Goal: Task Accomplishment & Management: Use online tool/utility

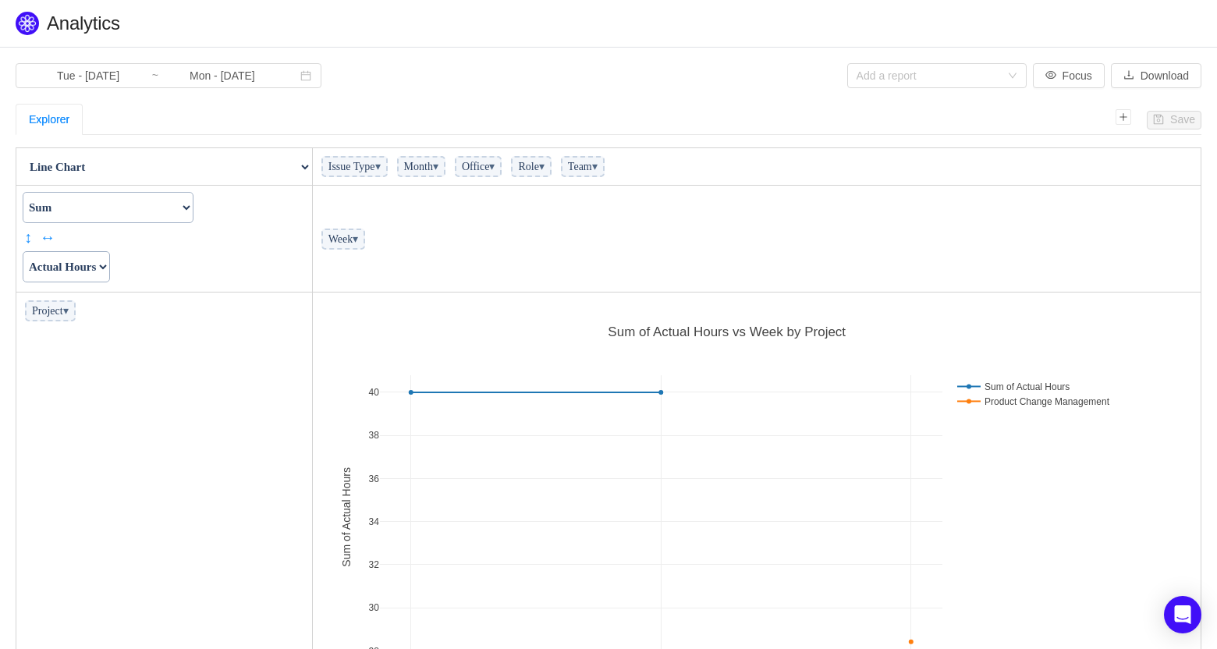
scroll to position [425, 879]
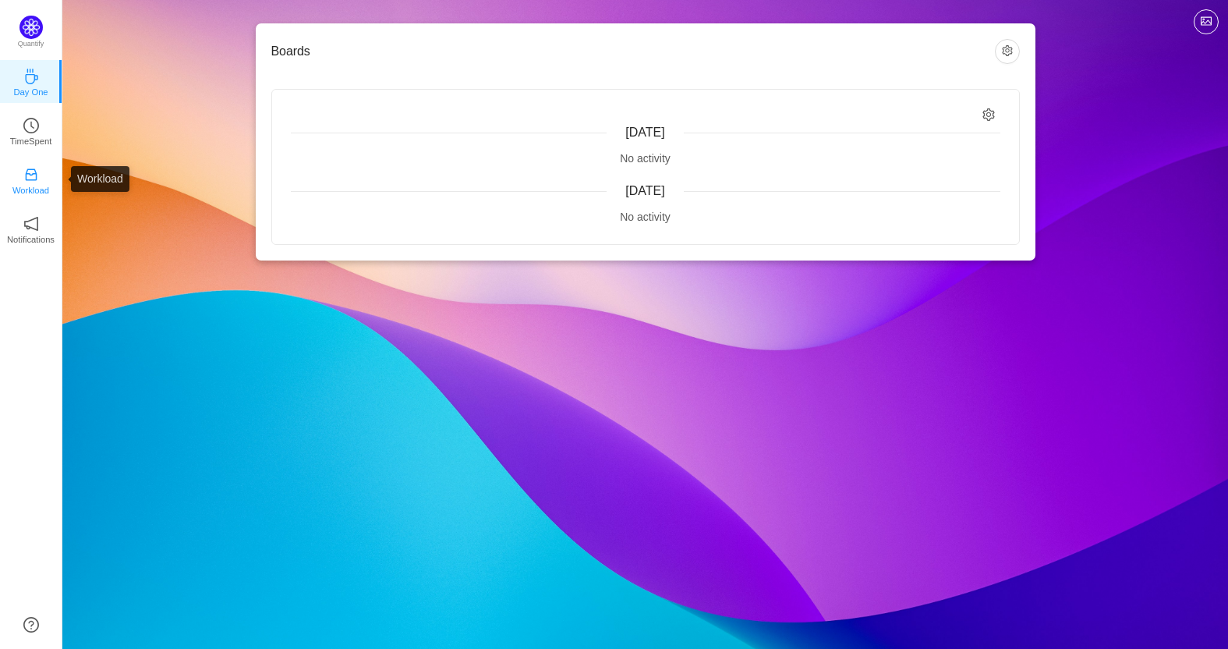
click at [39, 186] on p "Workload" at bounding box center [30, 190] width 37 height 14
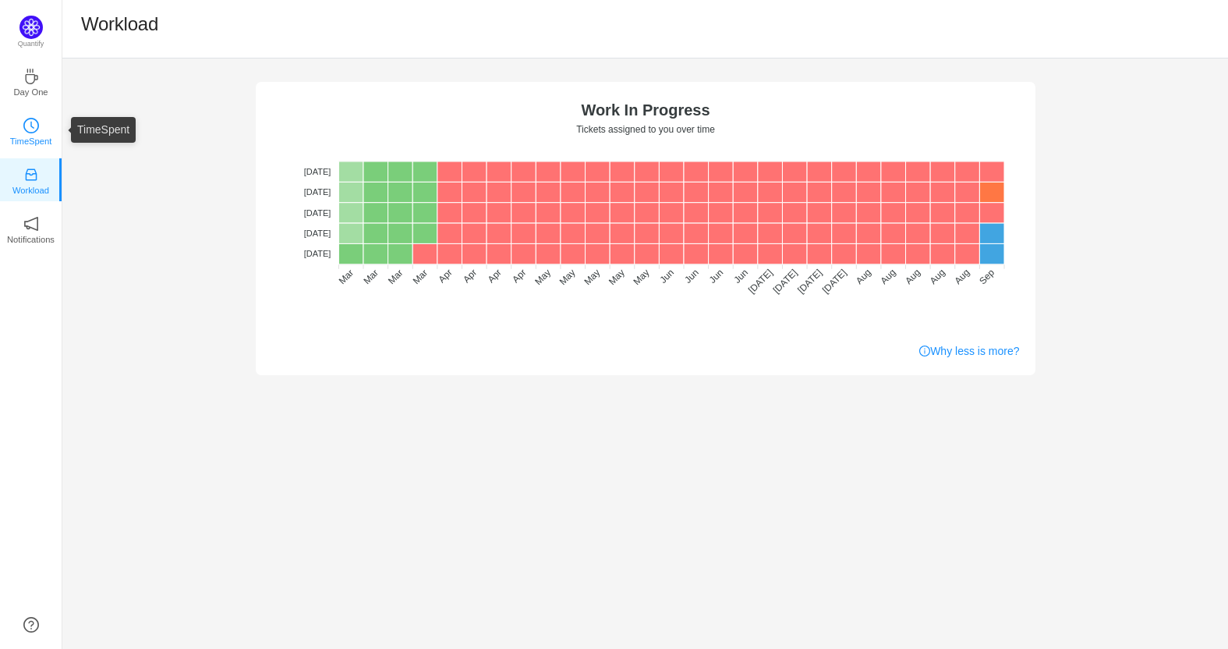
click at [39, 134] on p "TimeSpent" at bounding box center [31, 141] width 42 height 14
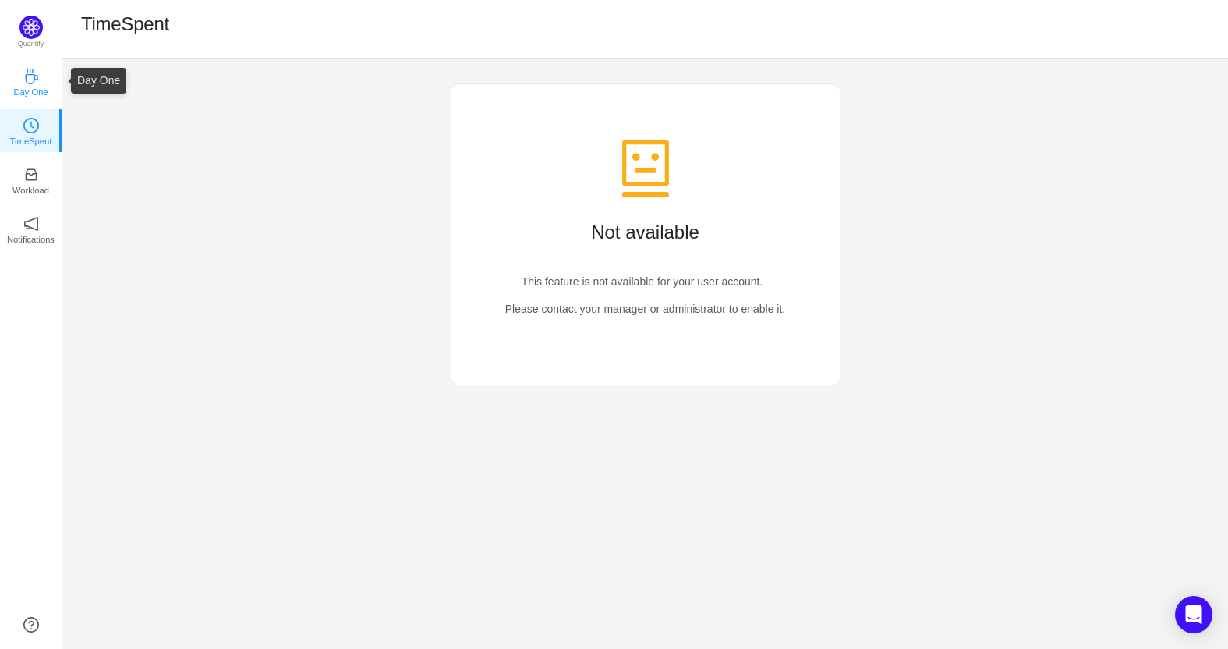
click at [35, 83] on icon "icon: coffee" at bounding box center [31, 77] width 16 height 16
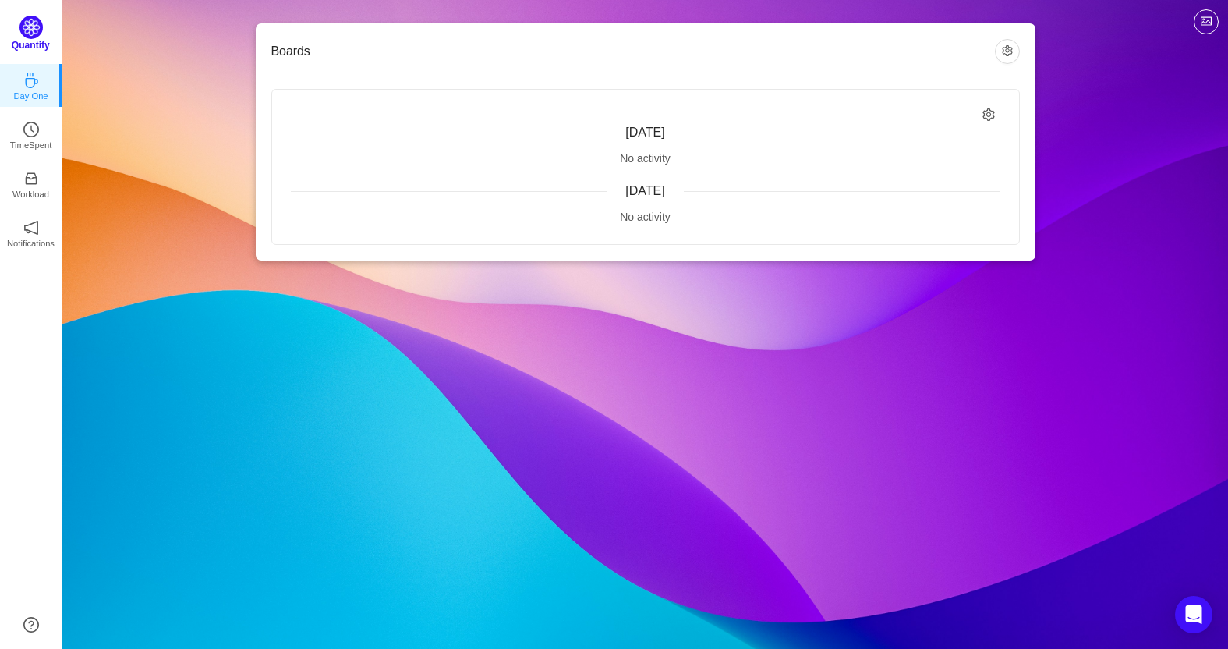
click at [32, 24] on img at bounding box center [30, 27] width 23 height 23
click at [983, 112] on icon "icon: setting" at bounding box center [989, 114] width 13 height 13
click at [989, 114] on icon "icon: setting" at bounding box center [989, 114] width 13 height 13
click at [891, 149] on input "Relevant to me" at bounding box center [888, 147] width 12 height 12
checkbox input "true"
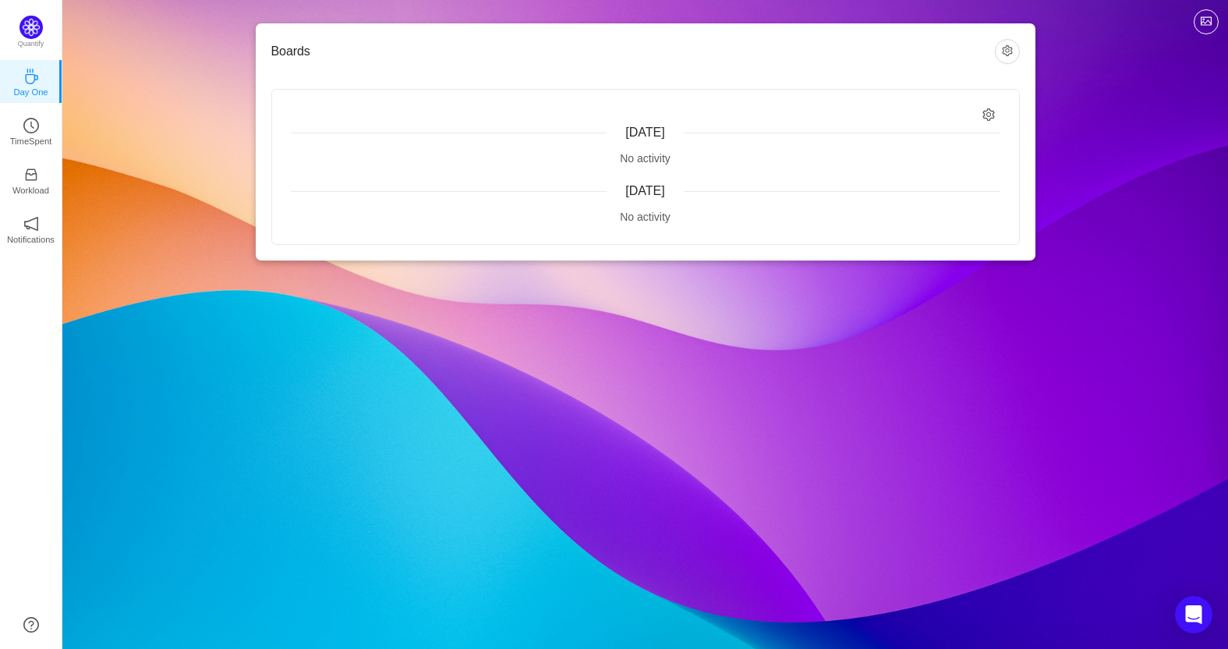
drag, startPoint x: 866, startPoint y: 294, endPoint x: 881, endPoint y: 275, distance: 24.4
click at [866, 293] on div "Boards Today No activity Yesterday No activity Quantify Day One TimeSpent Workl…" at bounding box center [645, 324] width 1166 height 649
click at [1009, 52] on button "button" at bounding box center [1007, 51] width 25 height 25
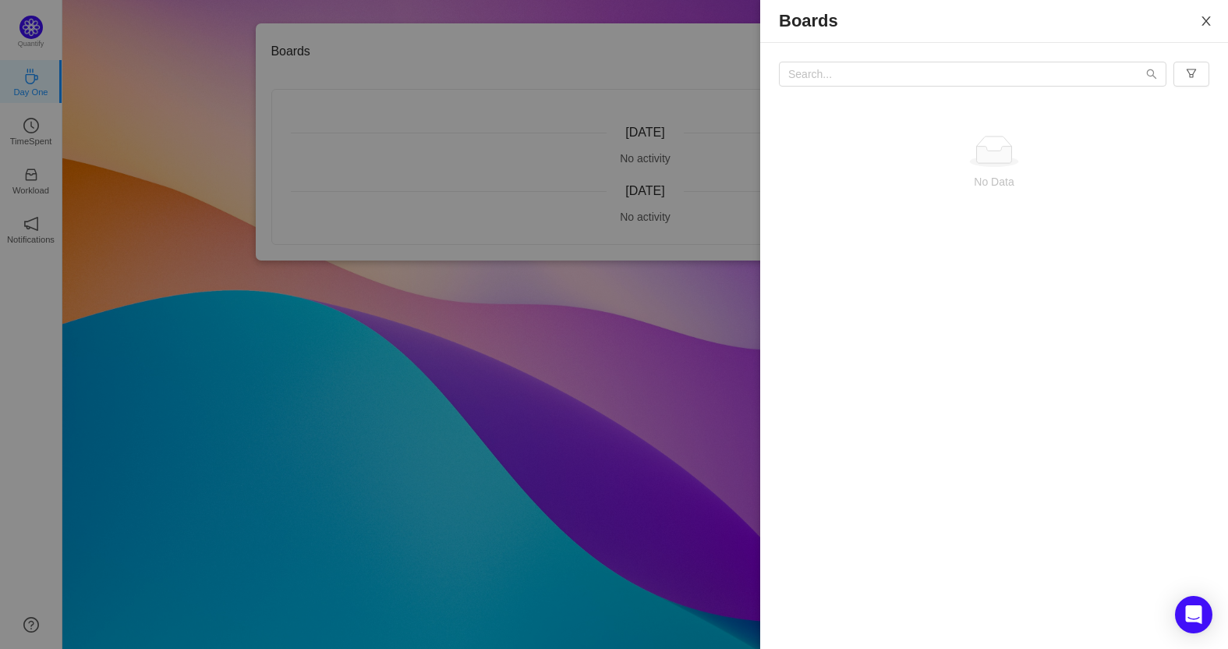
click at [1206, 21] on icon "icon: close" at bounding box center [1206, 20] width 9 height 9
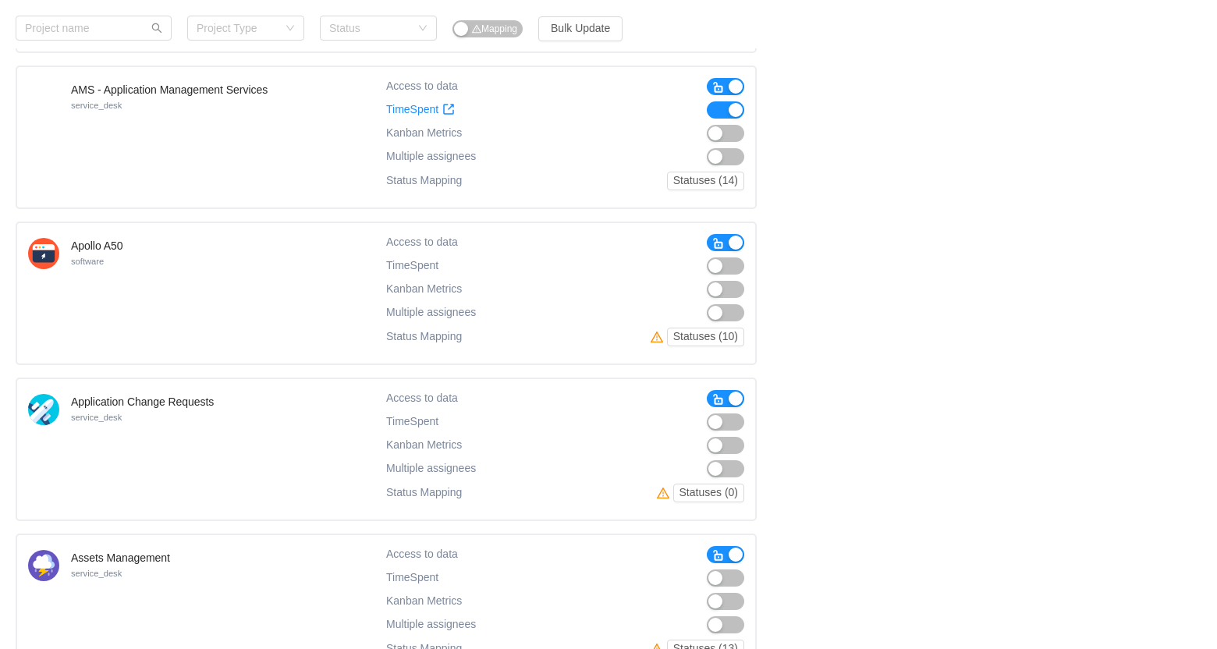
scroll to position [1159, 0]
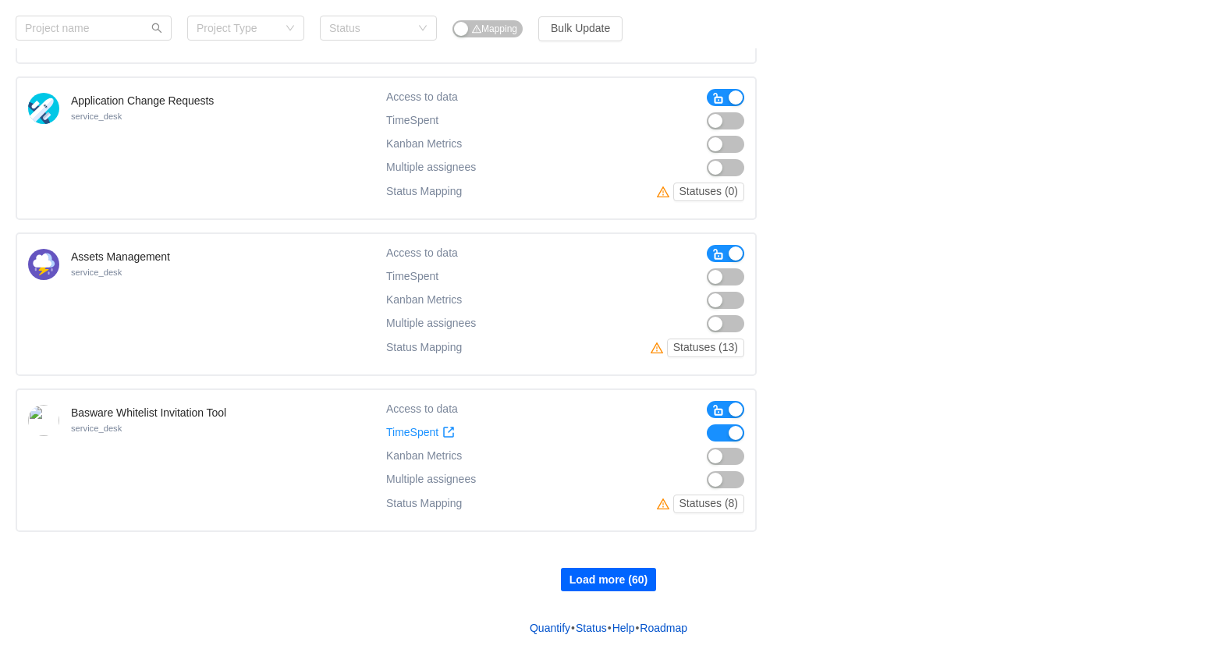
click at [611, 579] on button "Load more (60)" at bounding box center [608, 579] width 95 height 23
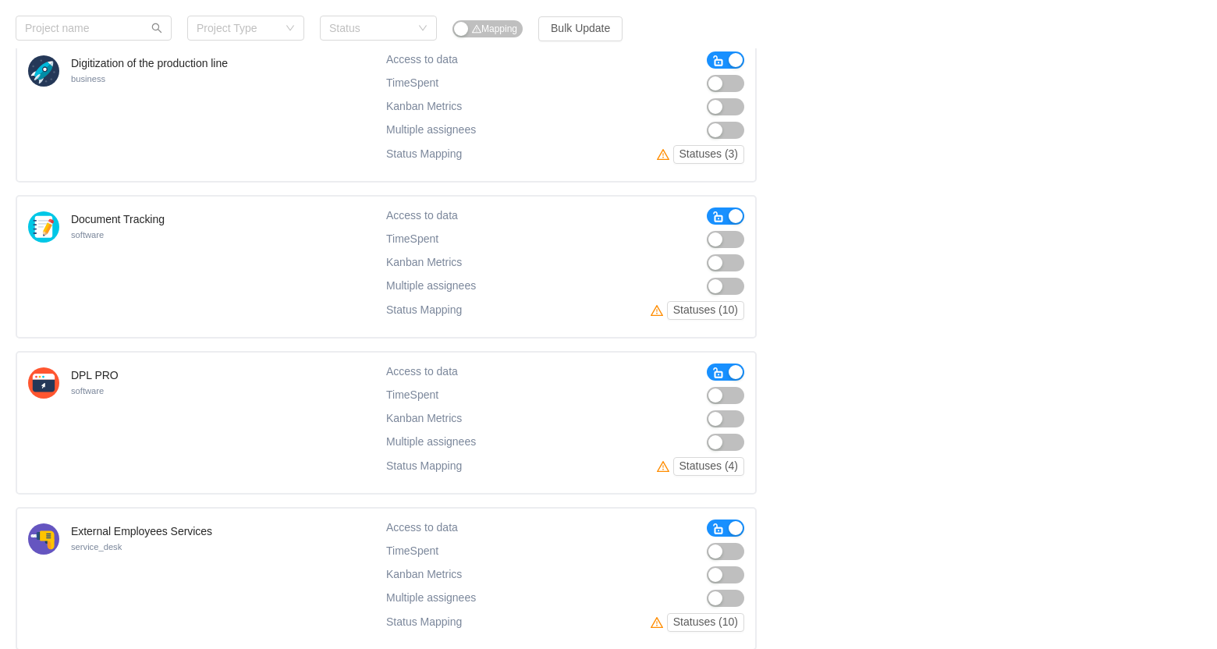
scroll to position [2719, 0]
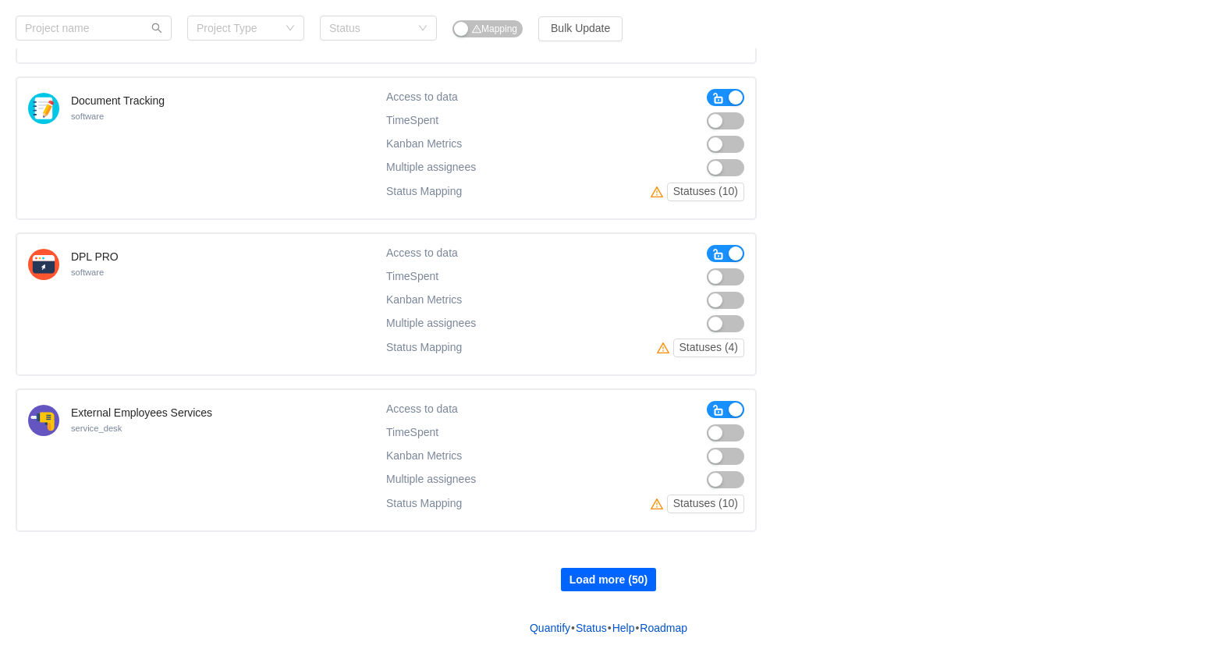
click at [611, 585] on button "Load more (50)" at bounding box center [608, 579] width 95 height 23
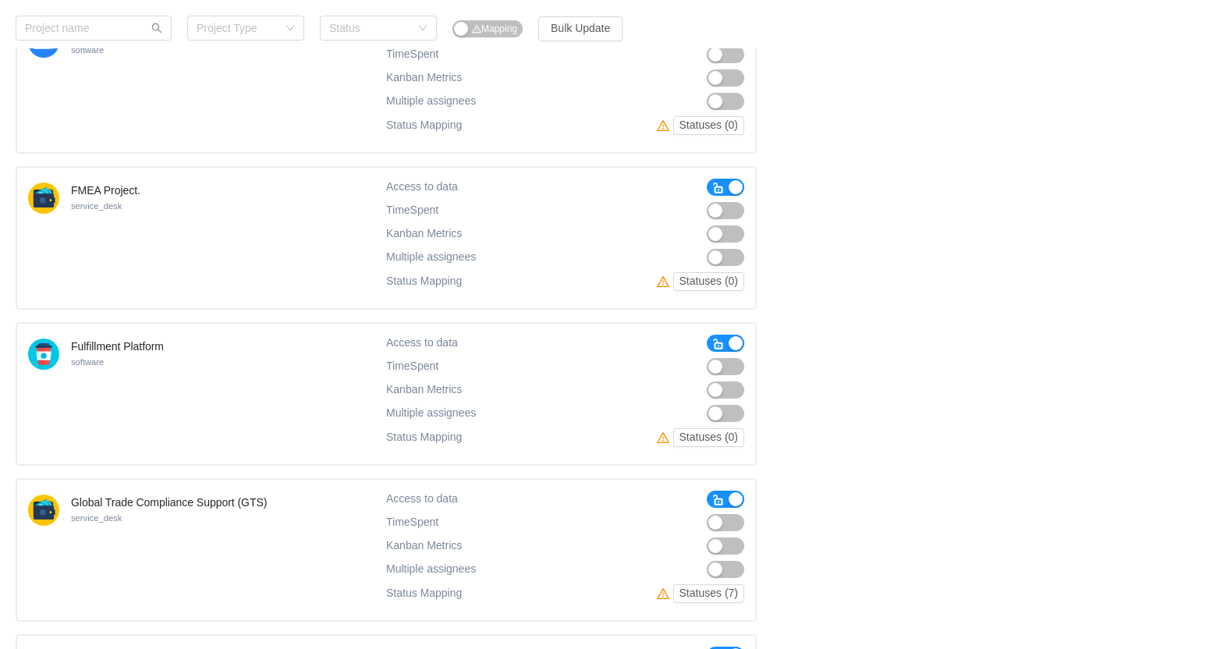
scroll to position [3576, 0]
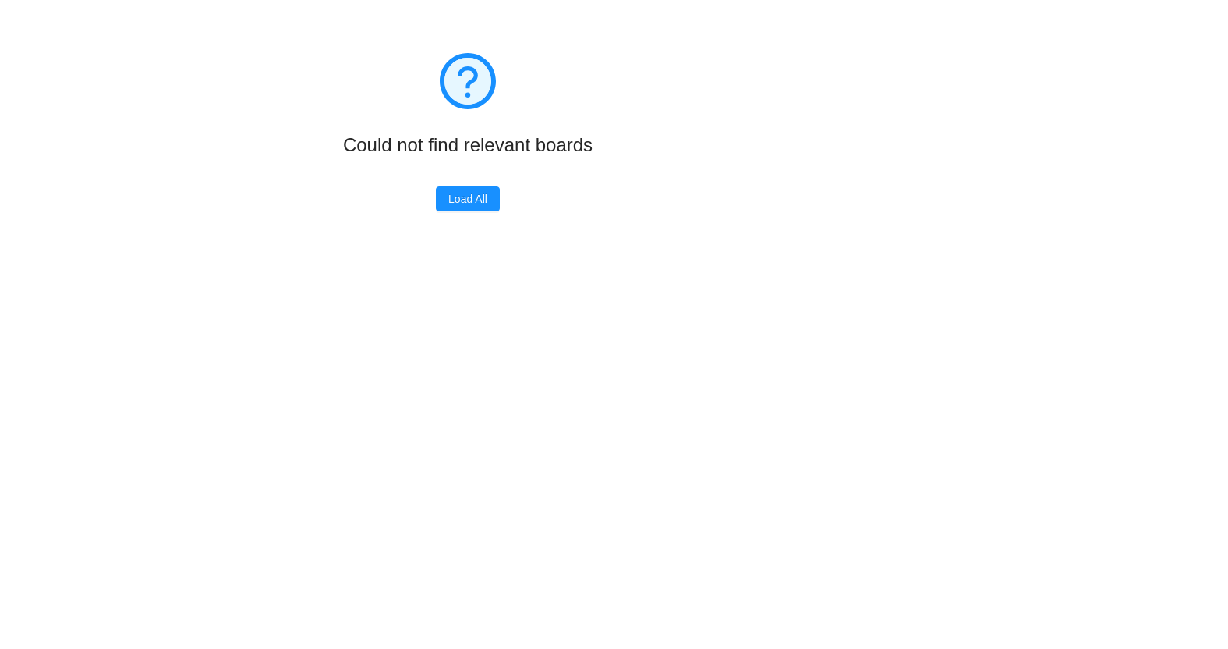
click at [515, 197] on div "Load All" at bounding box center [468, 198] width 855 height 25
click at [477, 193] on button "Load All" at bounding box center [468, 198] width 64 height 25
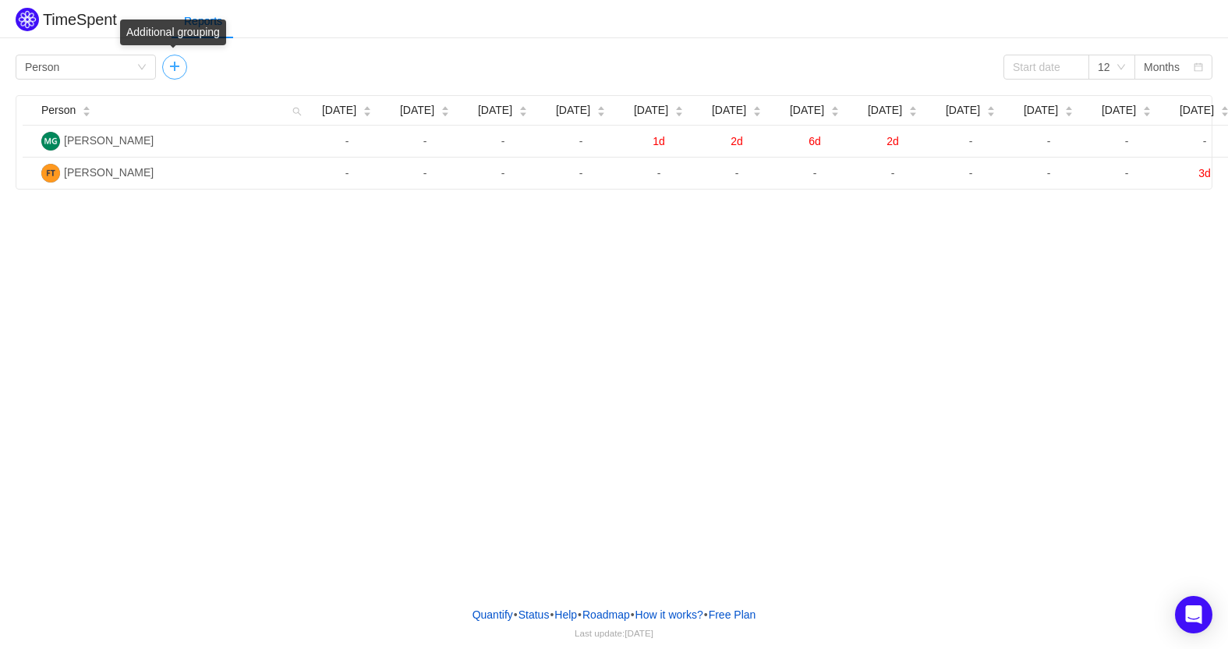
click at [175, 70] on button "button" at bounding box center [174, 67] width 25 height 25
click at [315, 69] on button "button" at bounding box center [314, 67] width 25 height 25
click at [132, 67] on div "Group by Person" at bounding box center [81, 66] width 112 height 23
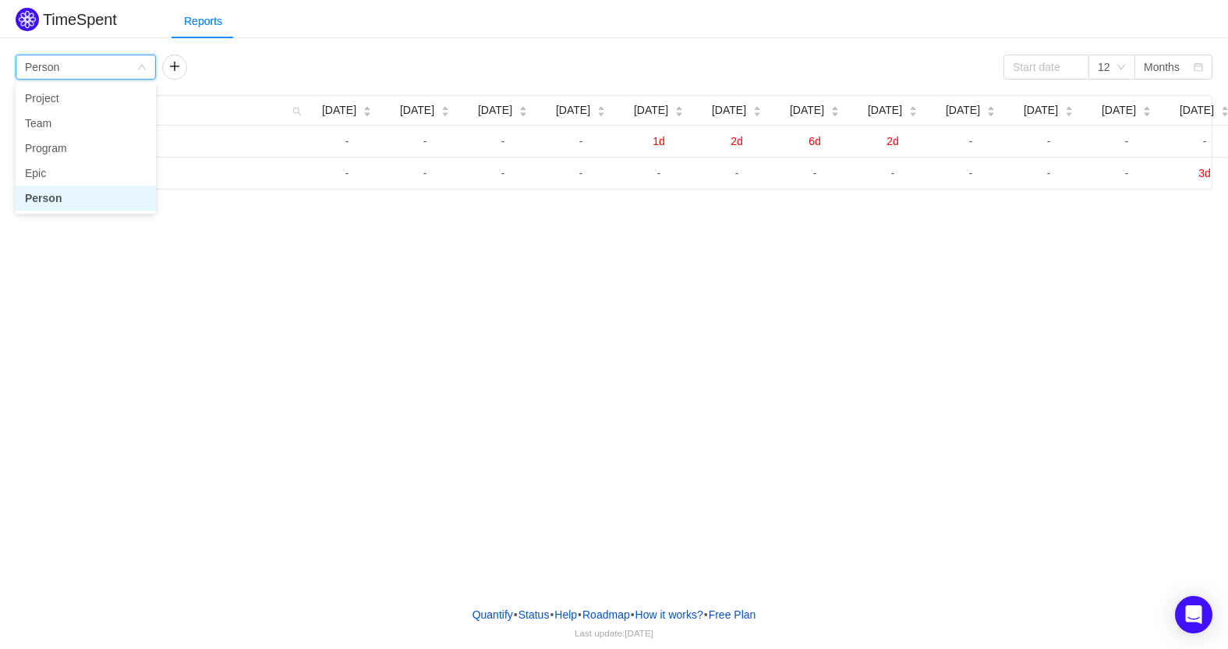
click at [132, 67] on div "Group by Person" at bounding box center [81, 66] width 112 height 23
click at [108, 74] on div "Group by Person" at bounding box center [81, 66] width 112 height 23
click at [60, 104] on li "Project" at bounding box center [86, 98] width 140 height 25
